Goal: Communication & Community: Answer question/provide support

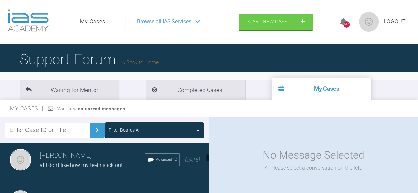
scroll to position [132, 0]
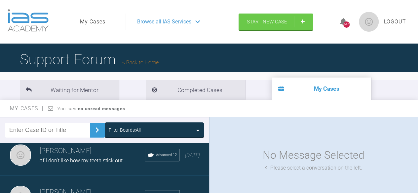
click at [92, 157] on h3 "[PERSON_NAME]" at bounding box center [92, 151] width 105 height 11
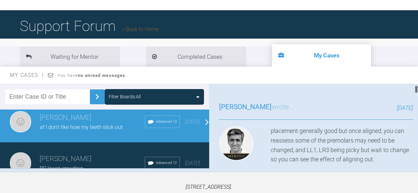
scroll to position [66, 0]
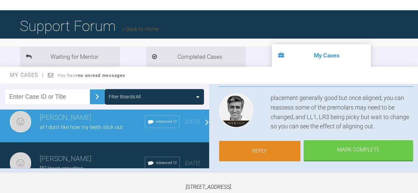
click at [252, 155] on link "Reply" at bounding box center [260, 151] width 82 height 20
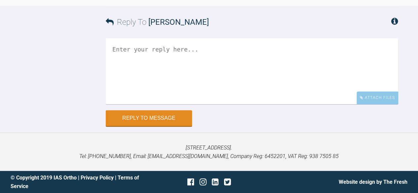
scroll to position [2204, 0]
click at [133, 52] on textarea at bounding box center [252, 71] width 292 height 66
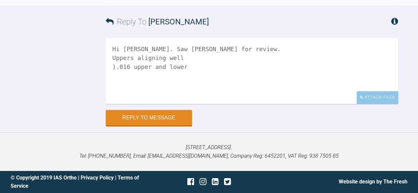
click at [115, 67] on textarea "Hi [PERSON_NAME]. Saw [PERSON_NAME] for review. Uppers aligning well ).016 uppe…" at bounding box center [252, 71] width 292 height 66
click at [131, 66] on textarea "Hi [PERSON_NAME]. Saw [PERSON_NAME] for review. Uppers aligning well 0.016 uppe…" at bounding box center [252, 71] width 292 height 66
click at [130, 68] on textarea "Hi [PERSON_NAME]. Saw [PERSON_NAME] for review. Uppers aligning well 0.016 uppe…" at bounding box center [252, 71] width 292 height 66
click at [206, 68] on textarea "Hi [PERSON_NAME]. Saw [PERSON_NAME] for review. Uppers aligning well 0.016 NiTi…" at bounding box center [252, 71] width 292 height 66
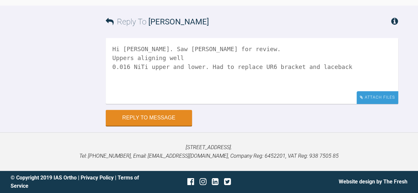
type textarea "Hi [PERSON_NAME]. Saw [PERSON_NAME] for review. Uppers aligning well 0.016 NiTi…"
click at [387, 97] on div "Attach Files" at bounding box center [377, 97] width 42 height 13
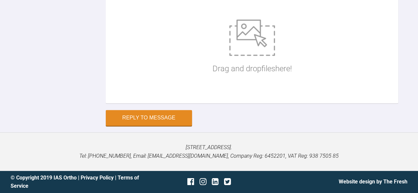
click at [193, 103] on div "Drag and drop files here!" at bounding box center [252, 47] width 292 height 112
type input "C:\fakepath\af ant 1 925.jpg"
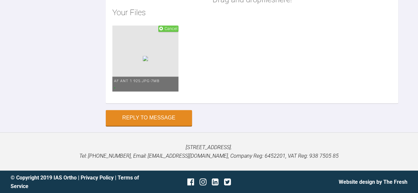
click at [159, 103] on div "Drag and drop files here! Your Files Cancel af ant 1 925.jpg - 7MB" at bounding box center [252, 23] width 292 height 159
type input "C:\fakepath\af ant apart 925.jpg"
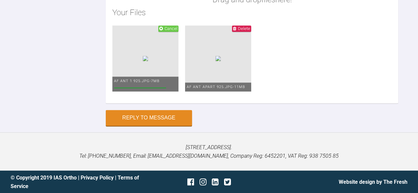
click at [158, 103] on div "Drag and drop files here! Your Files Cancel af ant 1 925.jpg - 7MB Delete af an…" at bounding box center [252, 23] width 292 height 159
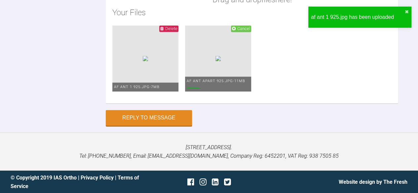
type input "C:\fakepath\af face 925.jpg"
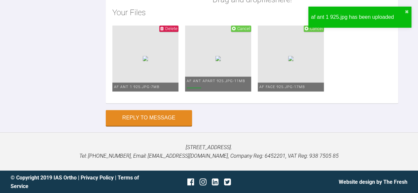
click at [162, 103] on div "Drag and drop files here! Your Files Delete af ant 1 925.jpg - 7MB Cancel af an…" at bounding box center [252, 23] width 292 height 159
type input "C:\fakepath\af left 925.jpg"
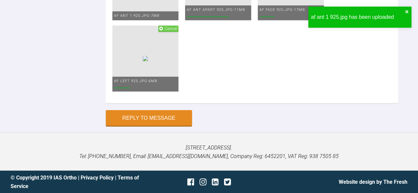
type input "C:\fakepath\af left apart 925.jpg"
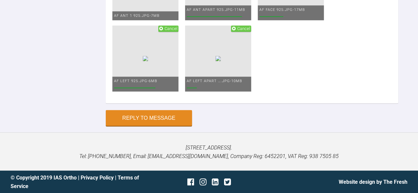
type input "C:\fakepath\af lower1 925.jpg"
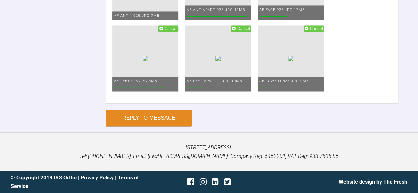
type input "C:\fakepath\af rht 925.jpg"
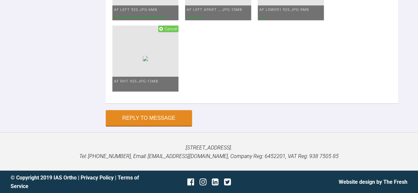
type input "C:\fakepath\af rht apart 925.jpg"
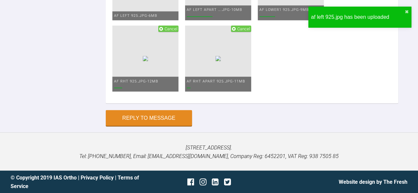
type input "C:\fakepath\af upper 1 925.jpg"
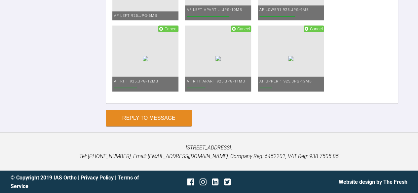
scroll to position [2435, 0]
type input "C:\fakepath\af face 925.jpg"
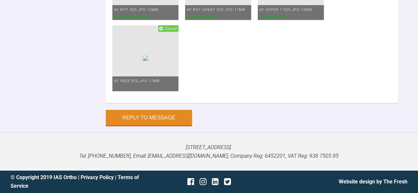
scroll to position [2633, 0]
click at [174, 31] on span "Cancel" at bounding box center [170, 28] width 13 height 5
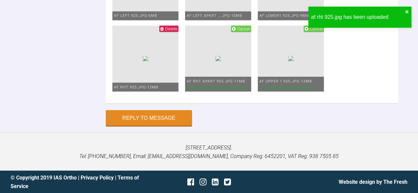
scroll to position [2193, 0]
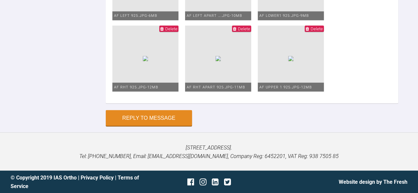
scroll to position [2226, 0]
type textarea "Hi [PERSON_NAME]. Saw [PERSON_NAME] for review. Uppers aligning well 0.016 NiTi…"
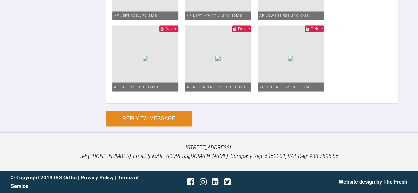
click at [153, 117] on button "Reply to Message" at bounding box center [149, 119] width 86 height 16
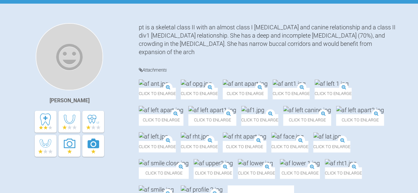
scroll to position [0, 0]
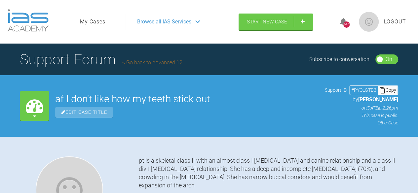
click at [99, 22] on link "My Cases" at bounding box center [92, 21] width 25 height 9
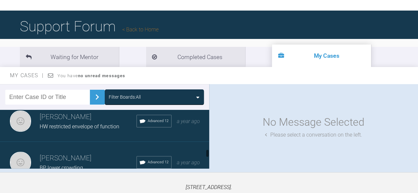
scroll to position [420, 0]
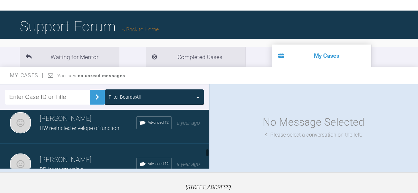
click at [94, 153] on div "[PERSON_NAME] BP lower crowding Advanced 12 a year ago" at bounding box center [107, 164] width 214 height 41
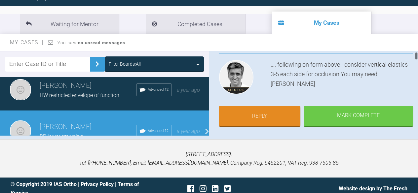
scroll to position [66, 0]
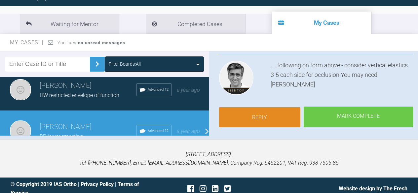
click at [260, 114] on link "Reply" at bounding box center [260, 117] width 82 height 20
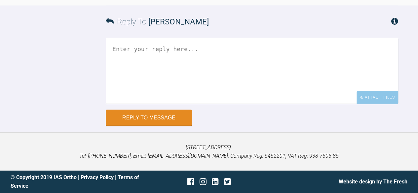
scroll to position [8700, 0]
click at [117, 46] on textarea at bounding box center [252, 71] width 292 height 66
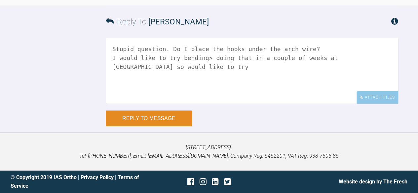
type textarea "Stupid question. Do I place the hooks under the arch wire? I would like to try …"
click at [154, 121] on button "Reply to Message" at bounding box center [149, 119] width 86 height 16
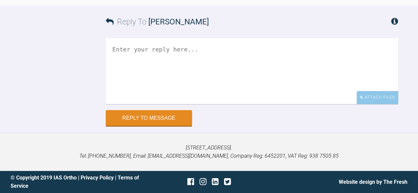
scroll to position [8116, 0]
